Goal: Transaction & Acquisition: Purchase product/service

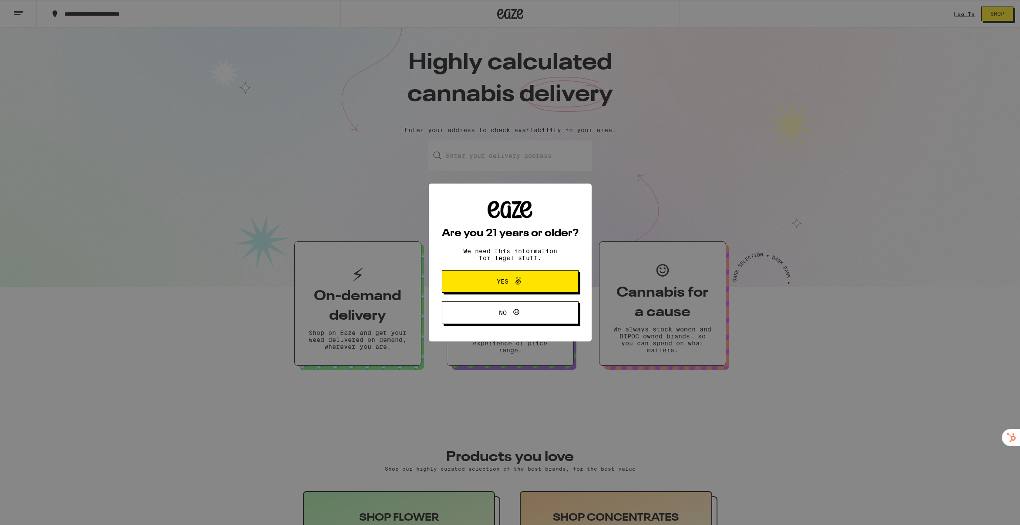
click at [555, 282] on button "Yes" at bounding box center [510, 281] width 137 height 23
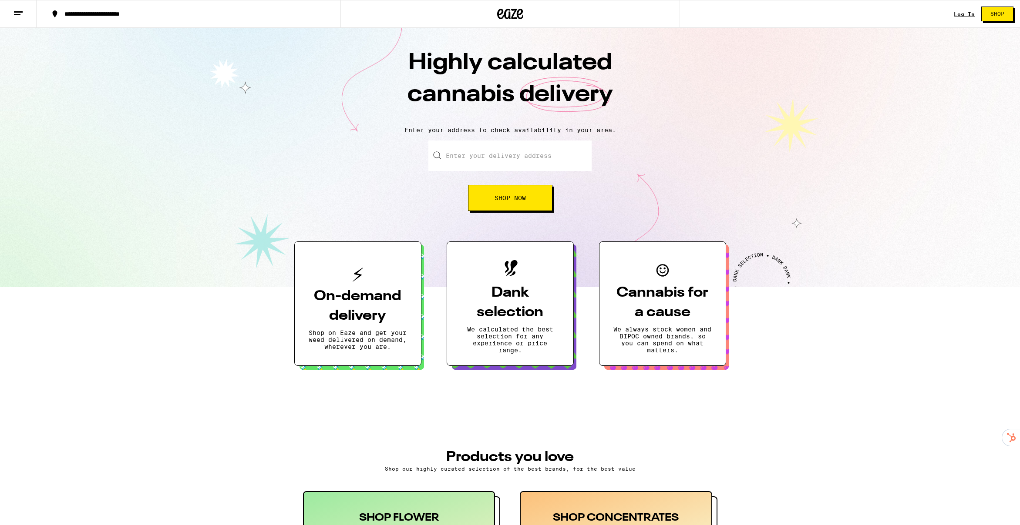
click at [964, 18] on div "Log In Shop" at bounding box center [986, 14] width 66 height 28
click at [965, 13] on link "Log In" at bounding box center [963, 14] width 21 height 6
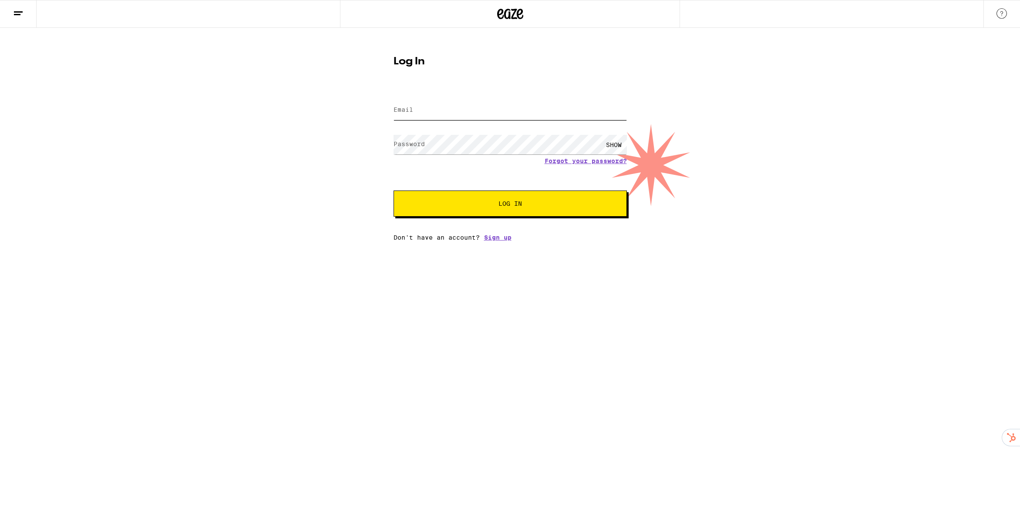
click at [478, 115] on input "Email" at bounding box center [509, 111] width 233 height 20
click at [0, 241] on com-1password-button at bounding box center [0, 241] width 0 height 0
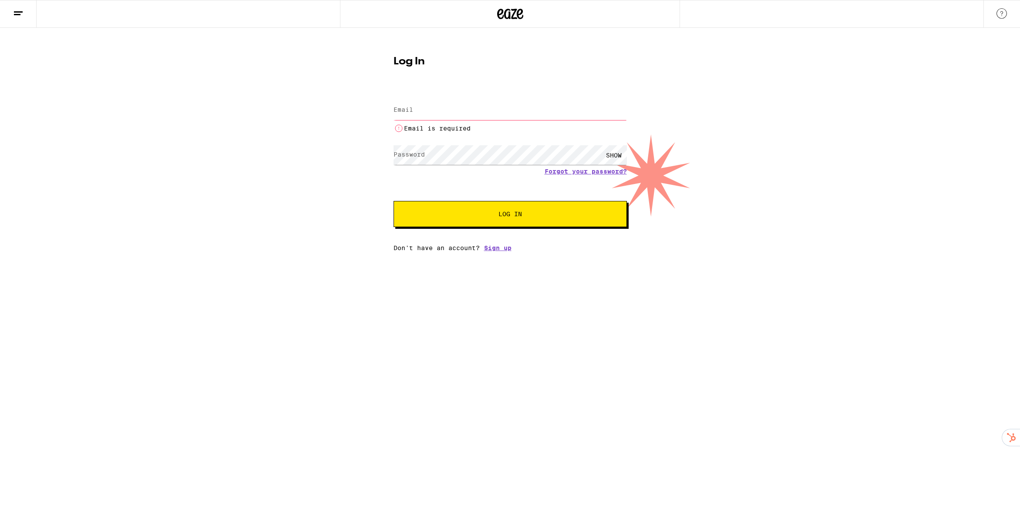
click at [0, 252] on com-1password-button at bounding box center [0, 252] width 0 height 0
click at [548, 112] on input "Email" at bounding box center [509, 111] width 233 height 20
click at [572, 140] on form "Email Email Email is required Password Password SHOW Forgot your password? Log …" at bounding box center [509, 158] width 233 height 138
click at [416, 114] on input "Email" at bounding box center [509, 111] width 233 height 20
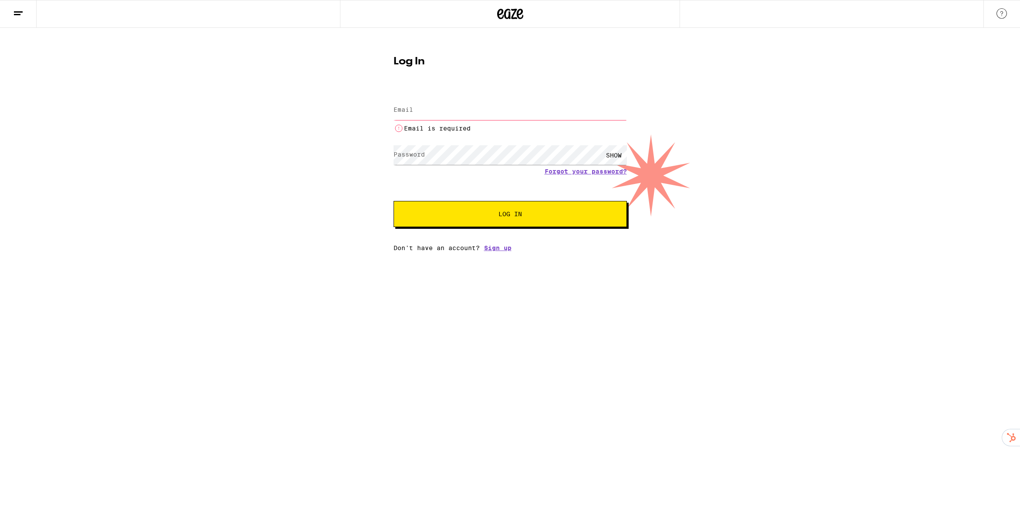
click at [439, 93] on form "Email Email Email is required Password Password SHOW Forgot your password? Log …" at bounding box center [509, 158] width 233 height 138
click at [428, 114] on input "Email" at bounding box center [509, 111] width 233 height 20
click at [427, 114] on input "Email" at bounding box center [509, 111] width 233 height 20
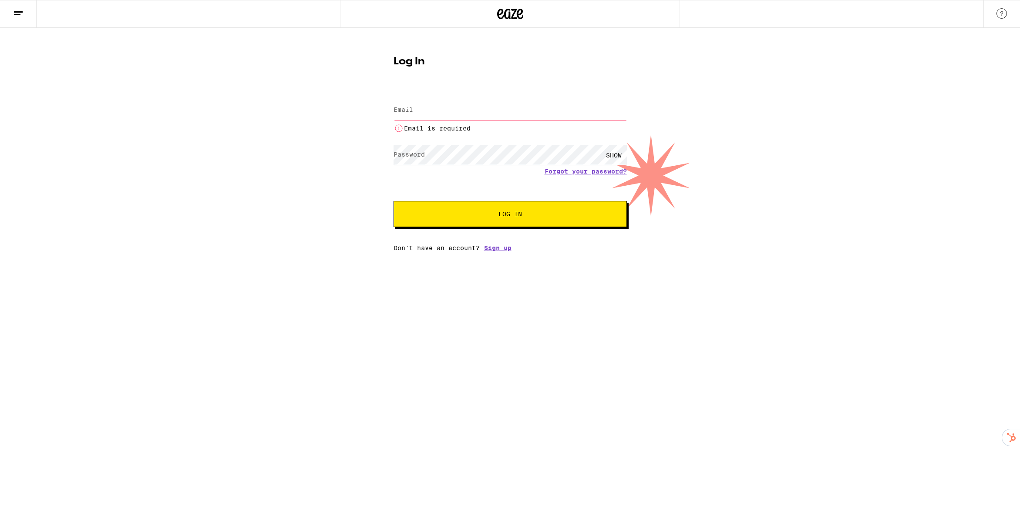
click at [427, 114] on input "Email" at bounding box center [509, 111] width 233 height 20
type input "[EMAIL_ADDRESS][DOMAIN_NAME]"
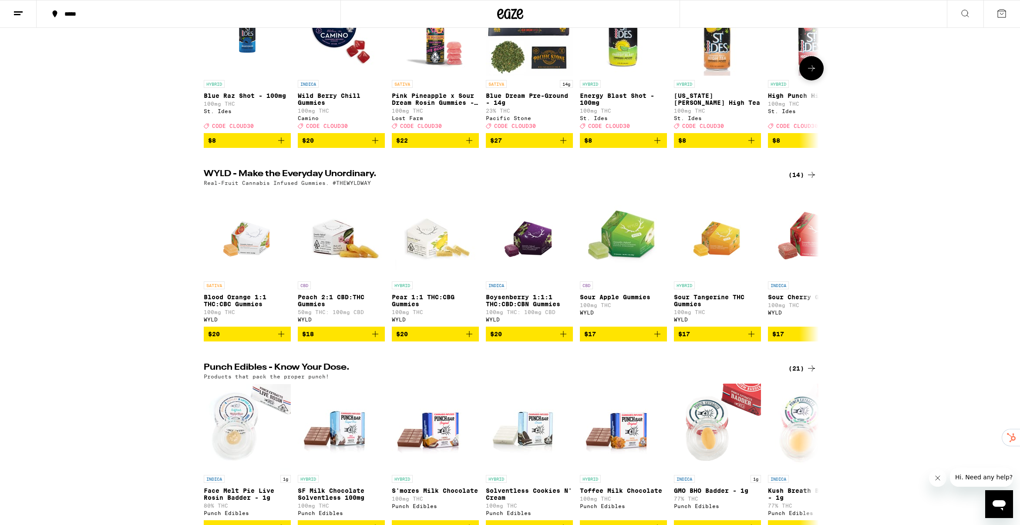
scroll to position [160, 0]
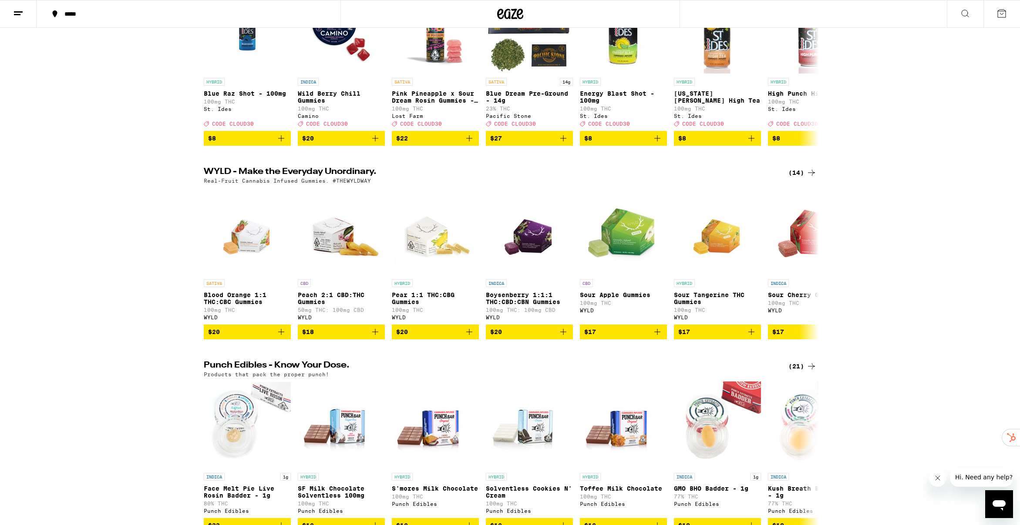
click at [801, 178] on div "(14)" at bounding box center [802, 173] width 28 height 10
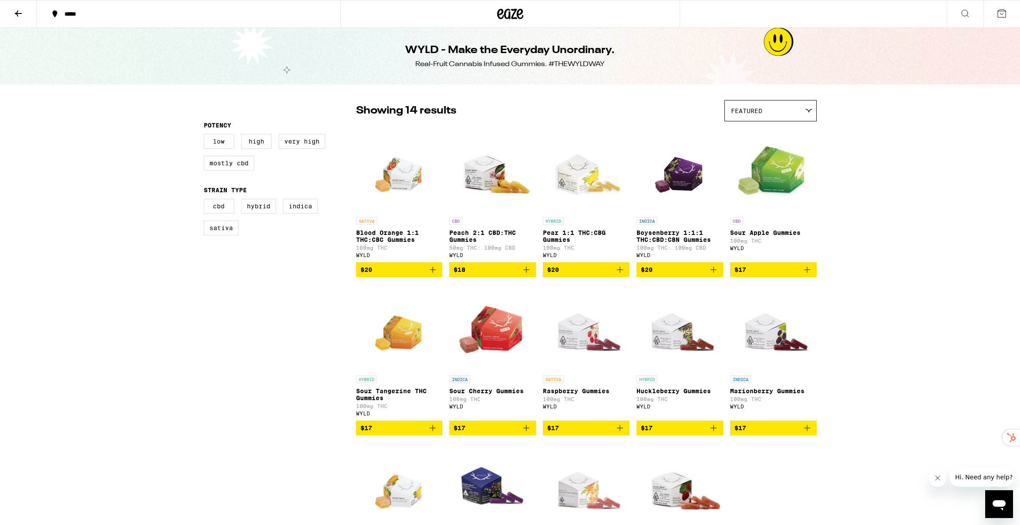
click at [965, 12] on icon at bounding box center [965, 13] width 10 height 10
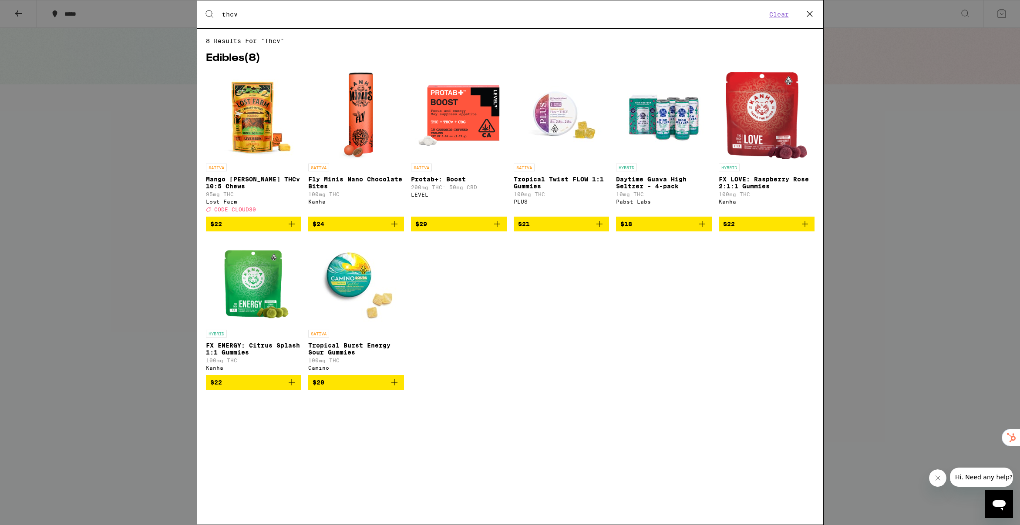
type input "thcv"
